Goal: Information Seeking & Learning: Learn about a topic

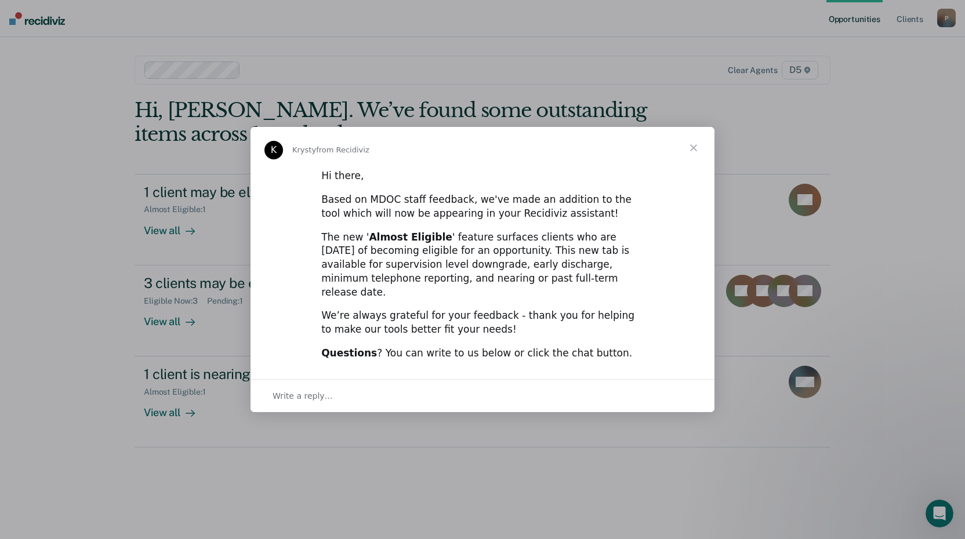
click at [694, 156] on span "Close" at bounding box center [694, 148] width 42 height 42
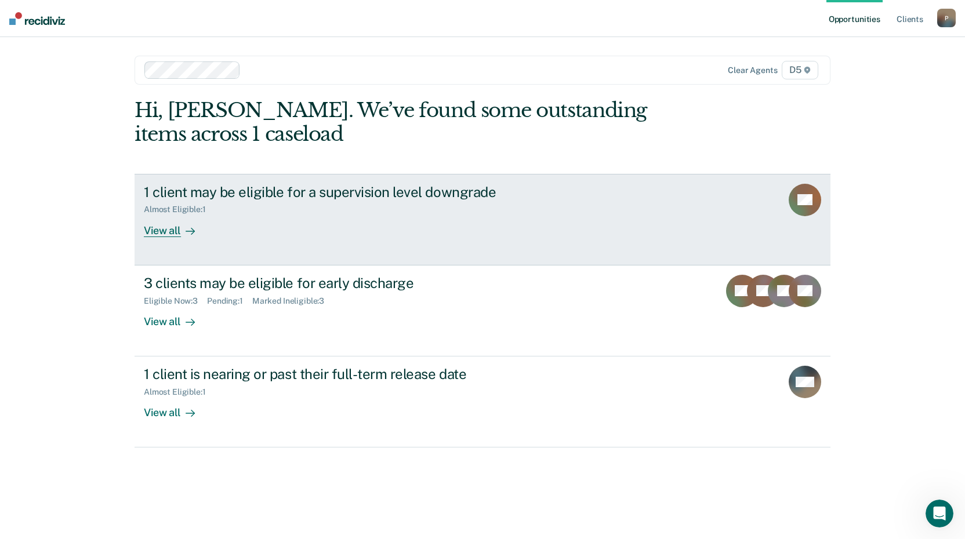
click at [627, 241] on link "1 client may be eligible for a supervision level downgrade Almost Eligible : 1 …" at bounding box center [483, 220] width 696 height 92
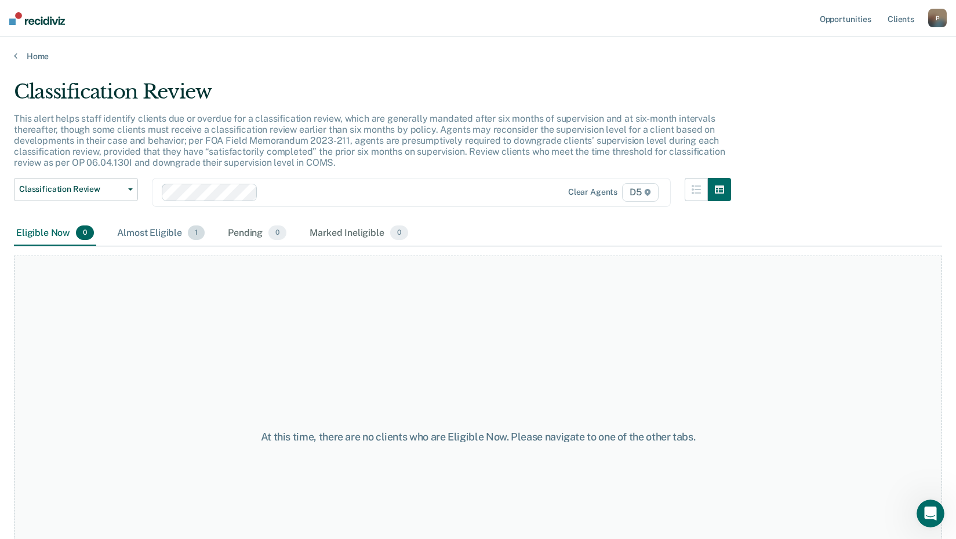
click at [159, 230] on div "Almost Eligible 1" at bounding box center [161, 234] width 92 height 26
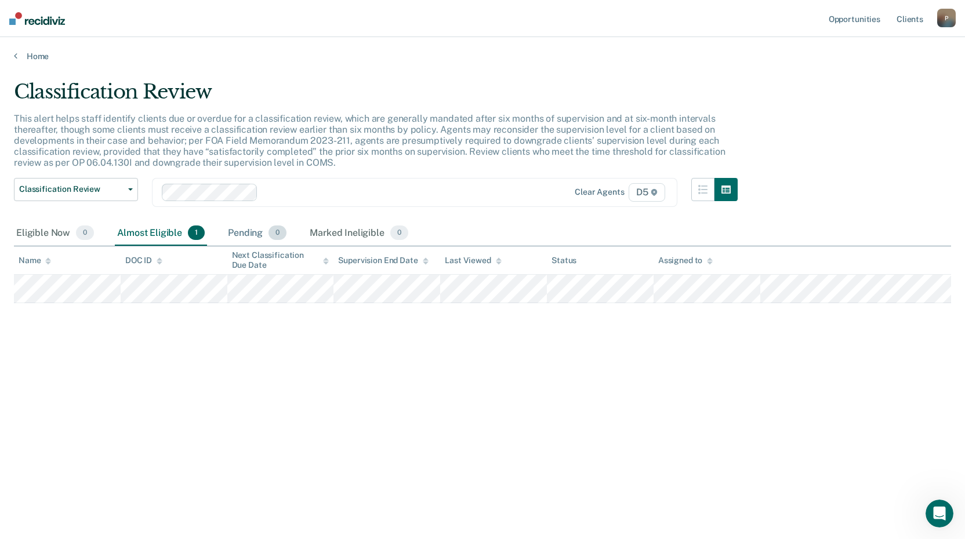
click at [257, 229] on div "Pending 0" at bounding box center [257, 234] width 63 height 26
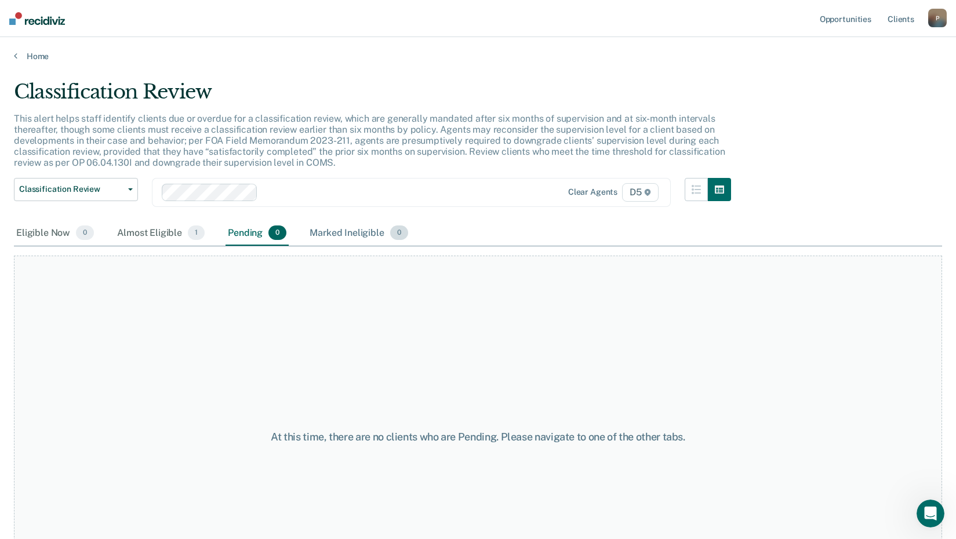
click at [331, 231] on div "Marked Ineligible 0" at bounding box center [358, 234] width 103 height 26
click at [150, 234] on div "Almost Eligible 1" at bounding box center [161, 234] width 92 height 26
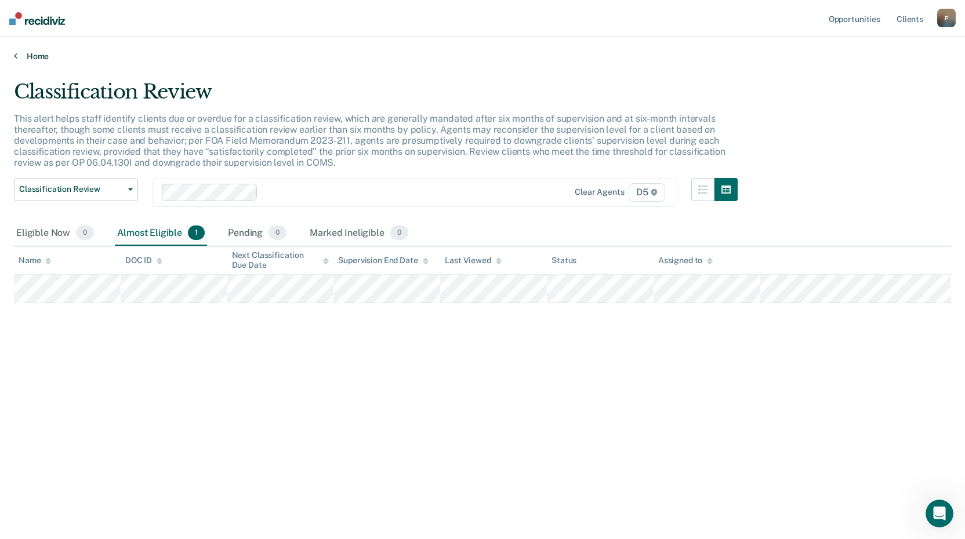
click at [33, 53] on link "Home" at bounding box center [482, 56] width 937 height 10
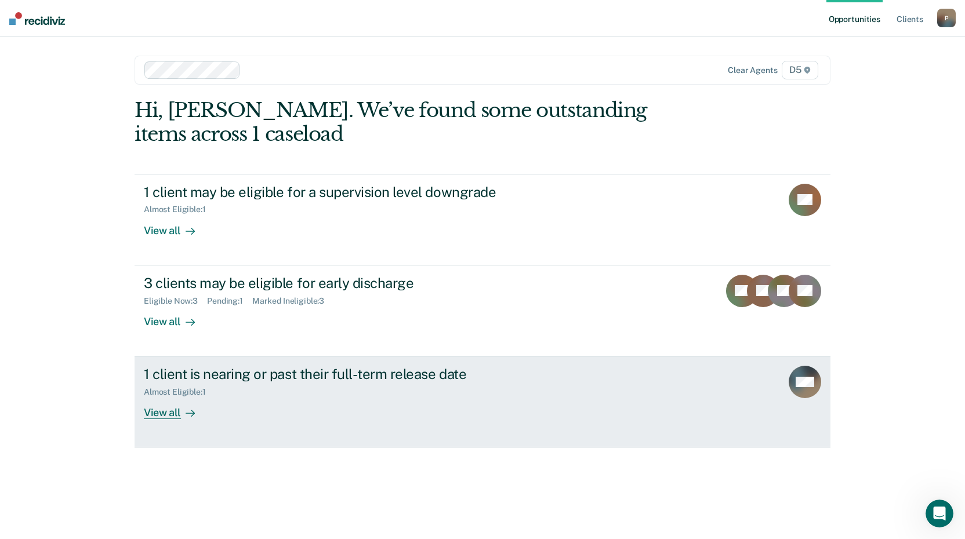
click at [792, 388] on icon at bounding box center [804, 375] width 45 height 41
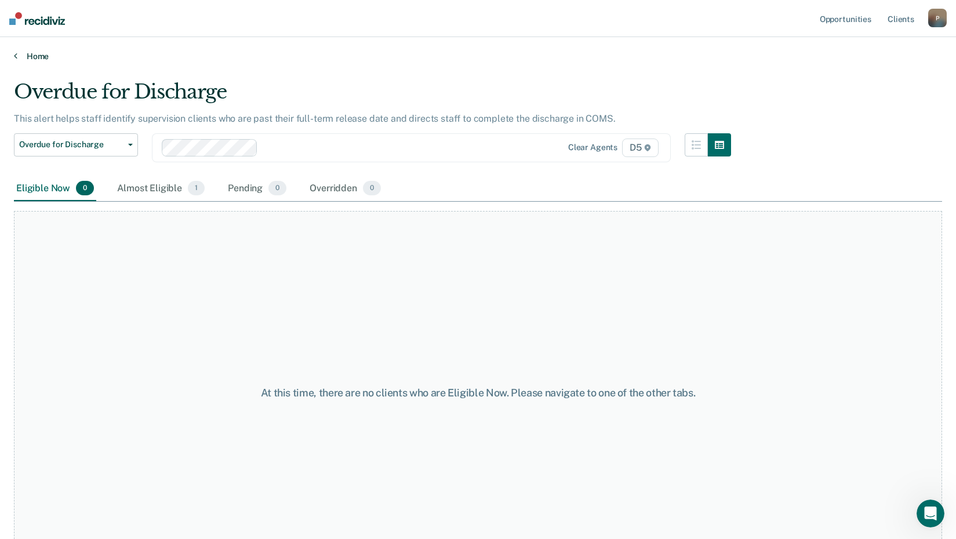
click at [34, 59] on link "Home" at bounding box center [478, 56] width 928 height 10
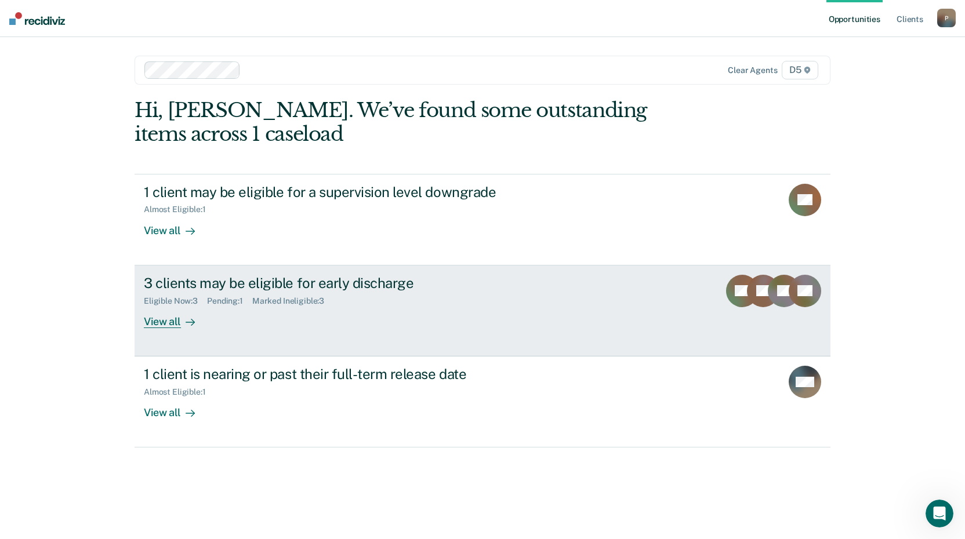
click at [164, 323] on div "View all" at bounding box center [176, 317] width 65 height 23
